Goal: Check status: Check status

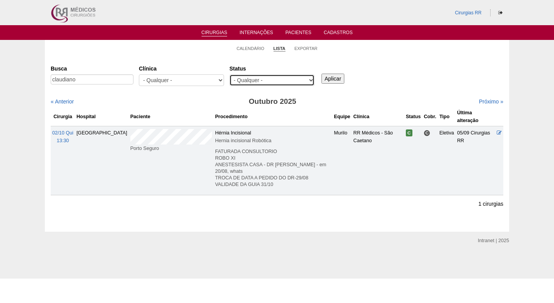
click at [269, 78] on select "- Qualquer - Reservada Confirmada Suspensa Cancelada" at bounding box center [272, 80] width 85 height 12
select select "resr"
click at [230, 74] on select "- Qualquer - Reservada Confirmada Suspensa Cancelada" at bounding box center [272, 80] width 85 height 12
click at [324, 80] on input "Aplicar" at bounding box center [333, 79] width 23 height 10
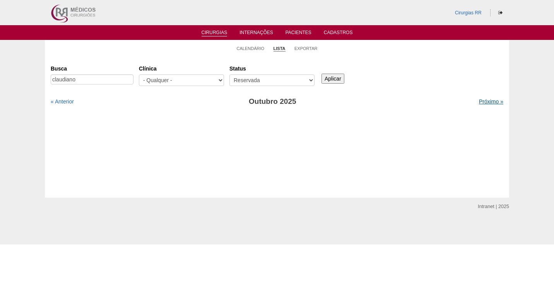
click at [479, 100] on link "Próximo »" at bounding box center [491, 101] width 24 height 6
click at [98, 81] on input "claudiano" at bounding box center [92, 79] width 83 height 10
type input "c"
click at [338, 79] on input "Aplicar" at bounding box center [333, 79] width 23 height 10
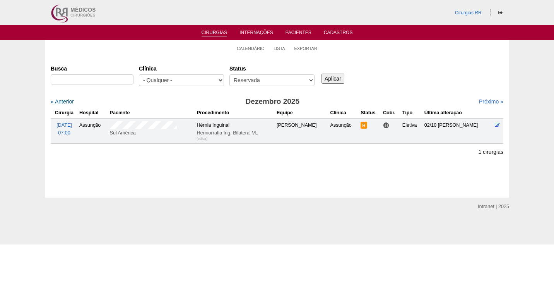
click at [58, 99] on link "« Anterior" at bounding box center [62, 101] width 23 height 6
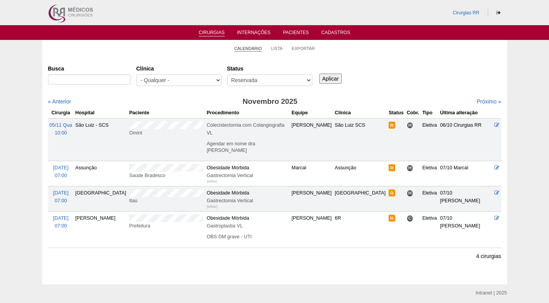
click at [260, 48] on link "Calendário" at bounding box center [248, 49] width 28 height 6
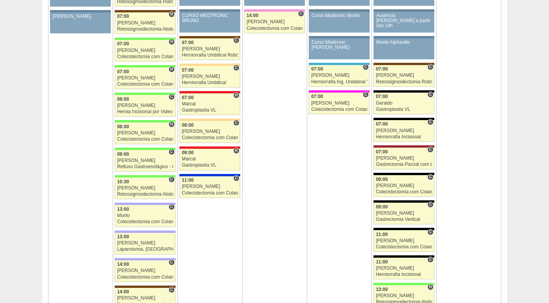
scroll to position [929, 0]
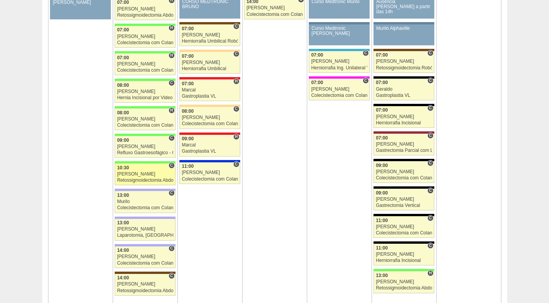
click at [142, 180] on div "Retossigmoidectomia Abdominal" at bounding box center [145, 180] width 56 height 5
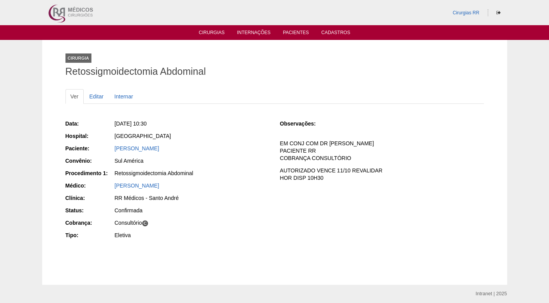
drag, startPoint x: 197, startPoint y: 145, endPoint x: 114, endPoint y: 151, distance: 83.8
click at [114, 151] on div "MARCIA DOS SANTOS PRADO" at bounding box center [191, 149] width 155 height 10
copy link "MARCIA DOS SANTOS PRADO"
click at [242, 152] on div "MARCIA DOS SANTOS PRADO" at bounding box center [191, 149] width 155 height 10
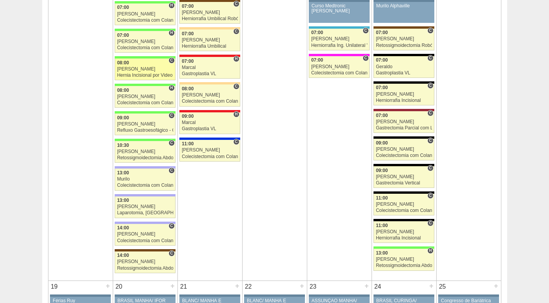
scroll to position [968, 0]
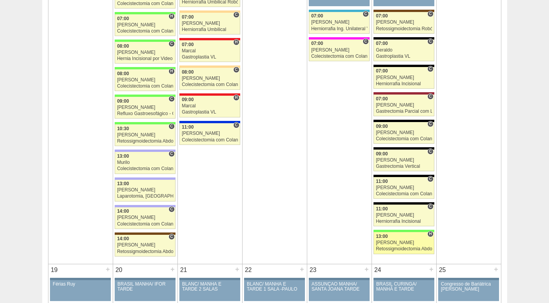
click at [401, 244] on div "[PERSON_NAME]" at bounding box center [404, 242] width 56 height 5
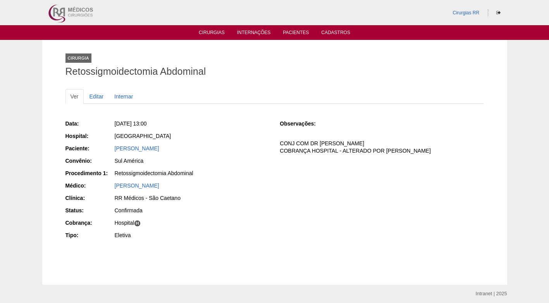
drag, startPoint x: 179, startPoint y: 152, endPoint x: 108, endPoint y: 153, distance: 70.9
click at [108, 153] on div "Paciente: MARIA JOSE DA SILVA" at bounding box center [167, 149] width 204 height 10
copy link "MARIA JOSE DA SILVA"
